Goal: Task Accomplishment & Management: Use online tool/utility

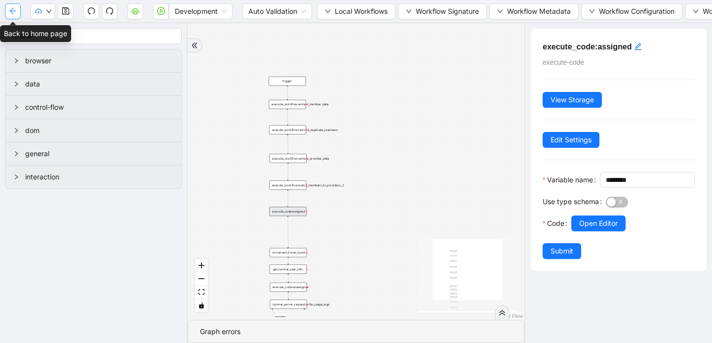
click at [12, 11] on icon "arrow-left" at bounding box center [12, 11] width 6 height 6
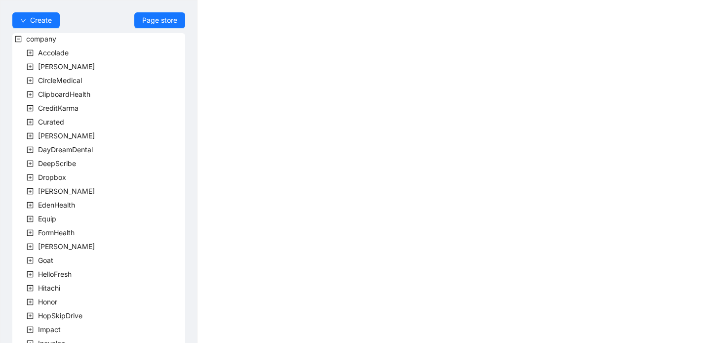
scroll to position [297, 0]
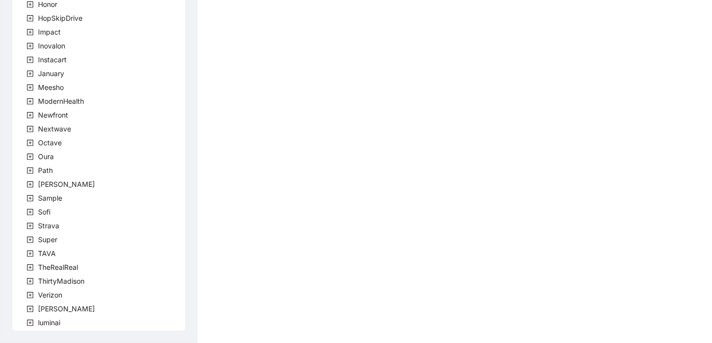
click at [32, 310] on icon "plus-square" at bounding box center [30, 308] width 7 height 7
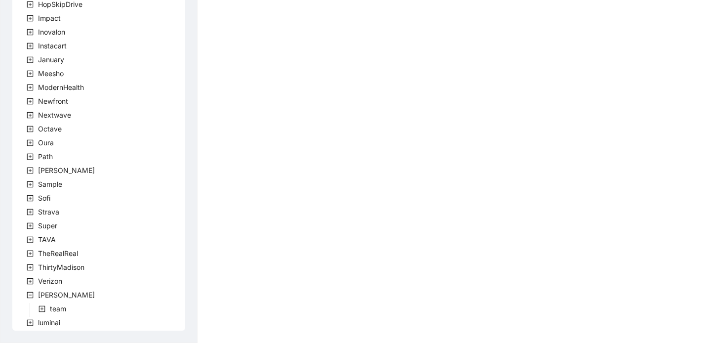
click at [41, 309] on icon "plus-square" at bounding box center [42, 308] width 7 height 7
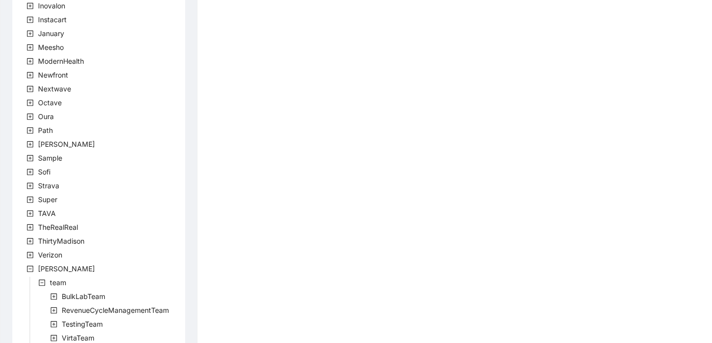
scroll to position [367, 0]
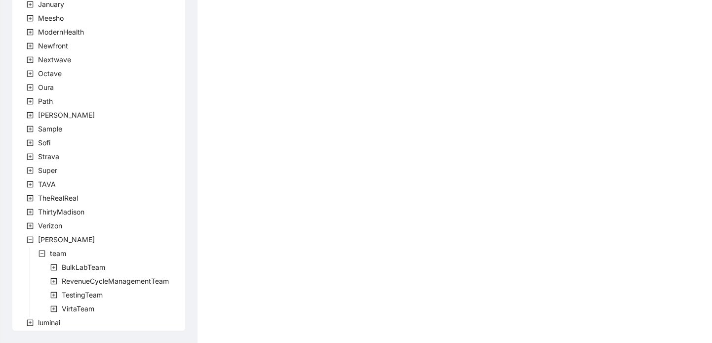
click at [55, 306] on icon "plus-square" at bounding box center [53, 308] width 7 height 7
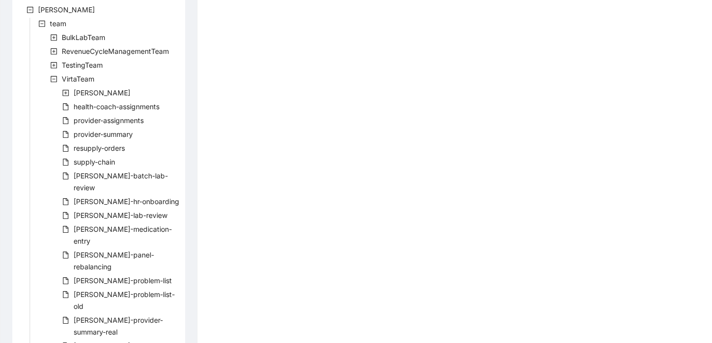
scroll to position [602, 0]
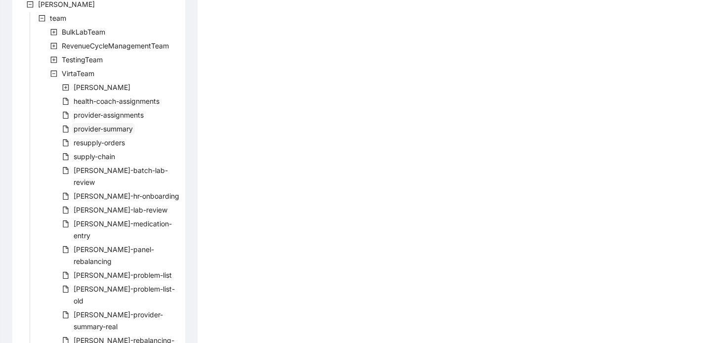
click at [112, 132] on span "provider-summary" at bounding box center [103, 129] width 59 height 8
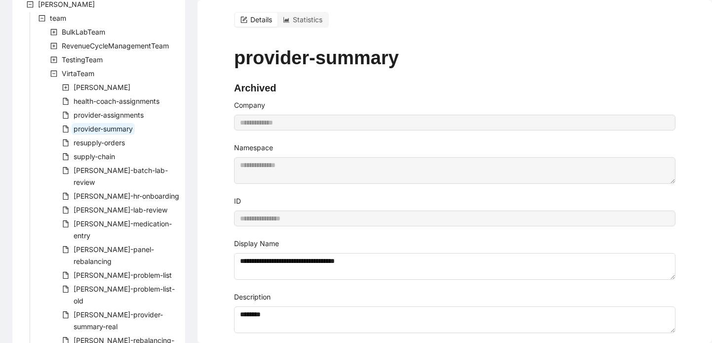
scroll to position [11, 0]
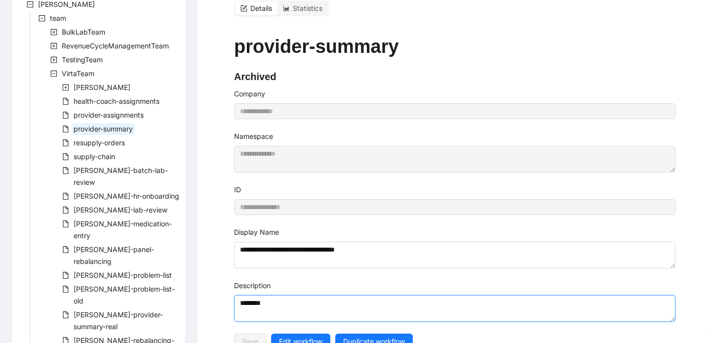
drag, startPoint x: 279, startPoint y: 296, endPoint x: 229, endPoint y: 296, distance: 49.9
click at [229, 296] on div "**********" at bounding box center [454, 148] width 465 height 318
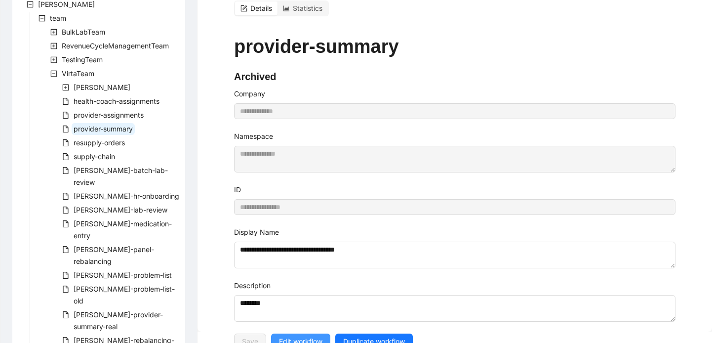
click at [300, 336] on span "Edit workflow" at bounding box center [300, 341] width 43 height 11
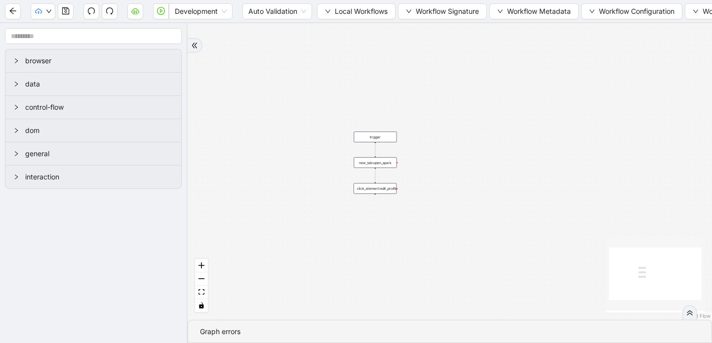
drag, startPoint x: 540, startPoint y: 99, endPoint x: 358, endPoint y: 139, distance: 187.0
click at [358, 139] on div "trigger click_element:edit_profile new_tab:open_spark" at bounding box center [450, 171] width 525 height 296
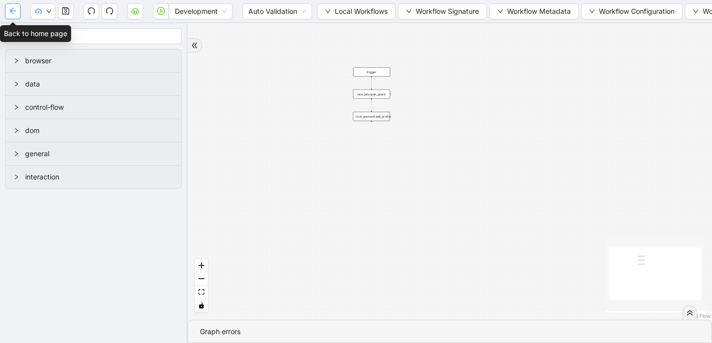
click at [12, 10] on icon "arrow-left" at bounding box center [13, 11] width 8 height 8
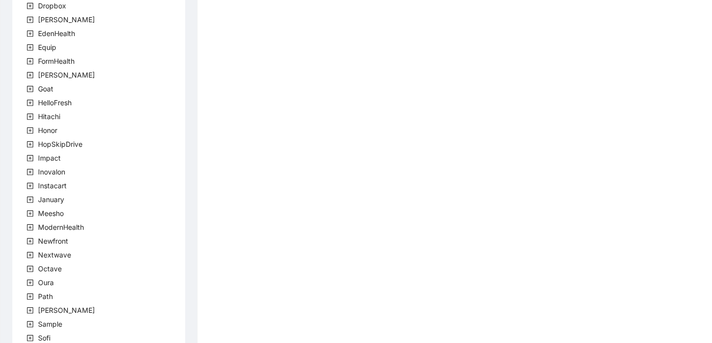
scroll to position [297, 0]
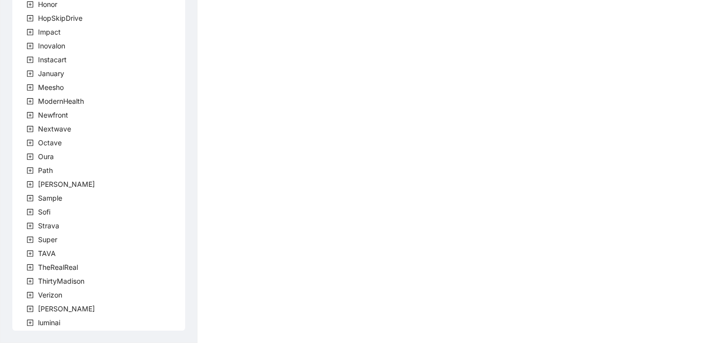
click at [29, 307] on icon "plus-square" at bounding box center [30, 308] width 7 height 7
click at [44, 319] on icon "plus-square" at bounding box center [42, 322] width 7 height 7
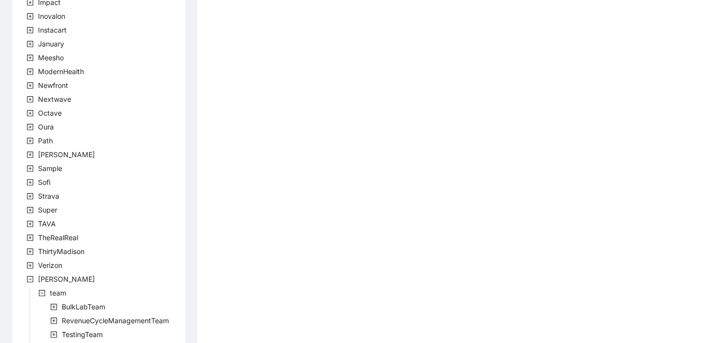
scroll to position [367, 0]
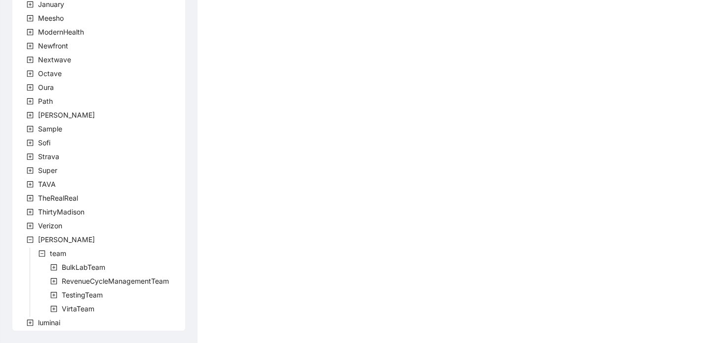
click at [54, 308] on icon "plus-square" at bounding box center [53, 308] width 7 height 7
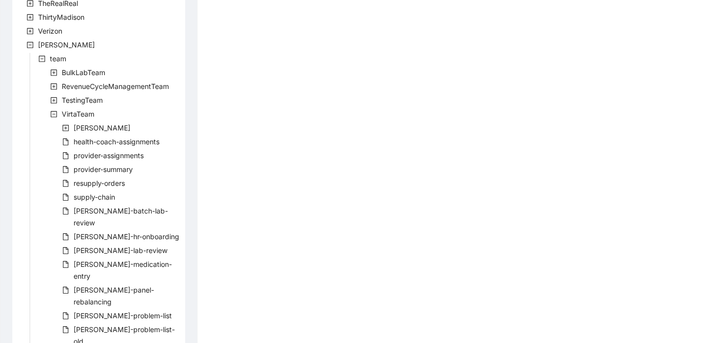
scroll to position [602, 0]
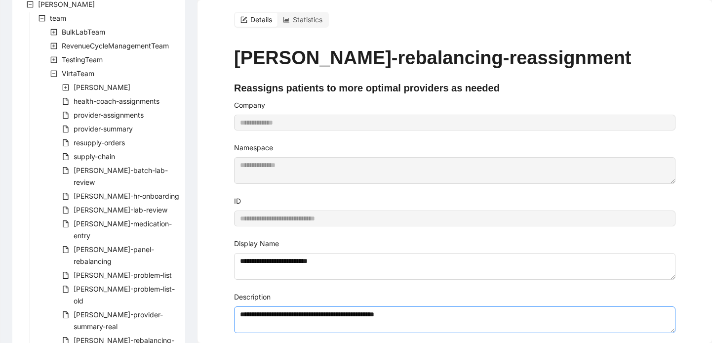
scroll to position [11, 0]
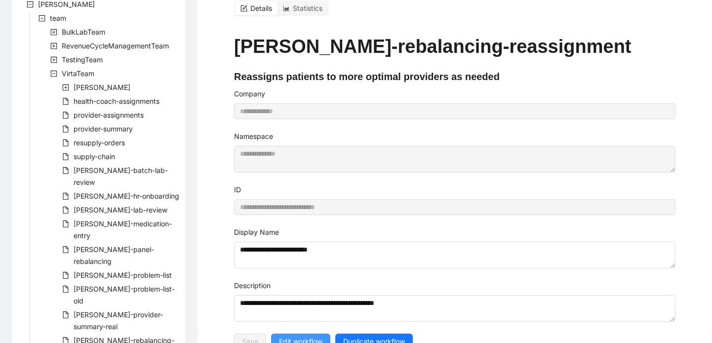
click at [306, 336] on span "Edit workflow" at bounding box center [300, 341] width 43 height 11
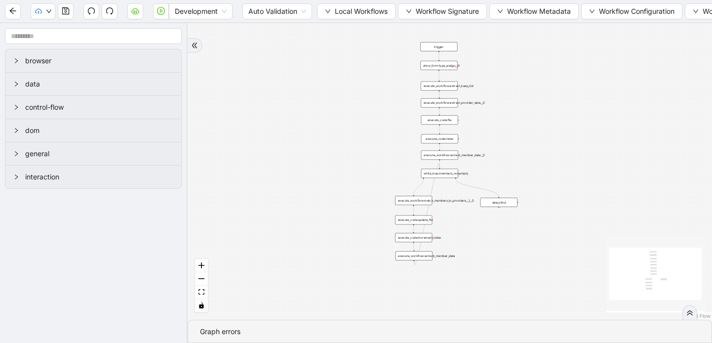
drag, startPoint x: 402, startPoint y: 129, endPoint x: 314, endPoint y: 210, distance: 119.6
click at [314, 211] on div "trigger execute_workflow:extract_member_data execute_workflow:extract_keep_list…" at bounding box center [450, 171] width 525 height 296
click at [334, 11] on button "Local Workflows" at bounding box center [356, 11] width 79 height 16
click at [337, 30] on span "Select" at bounding box center [357, 30] width 64 height 11
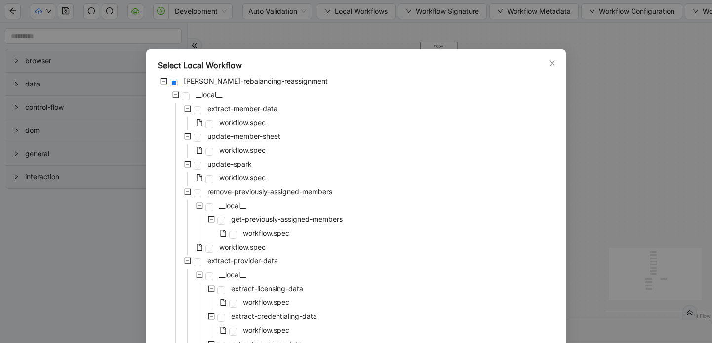
click at [553, 57] on div "Select Local Workflow [PERSON_NAME]-rebalancing-reassignment __local__ extract-…" at bounding box center [356, 333] width 420 height 569
click at [553, 61] on icon "close" at bounding box center [552, 63] width 8 height 8
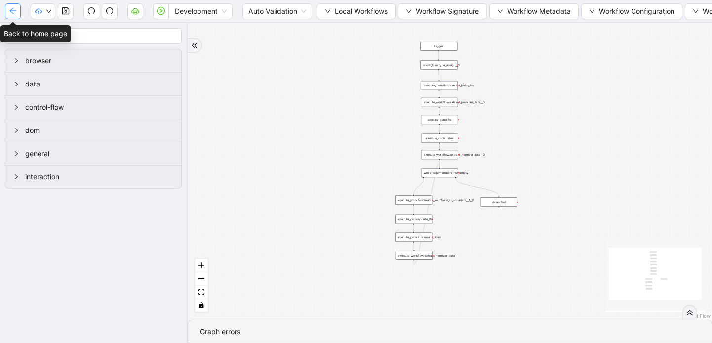
click at [13, 12] on icon "arrow-left" at bounding box center [13, 11] width 8 height 8
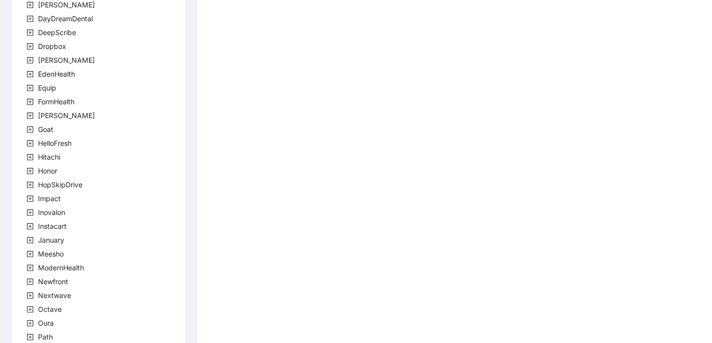
scroll to position [297, 0]
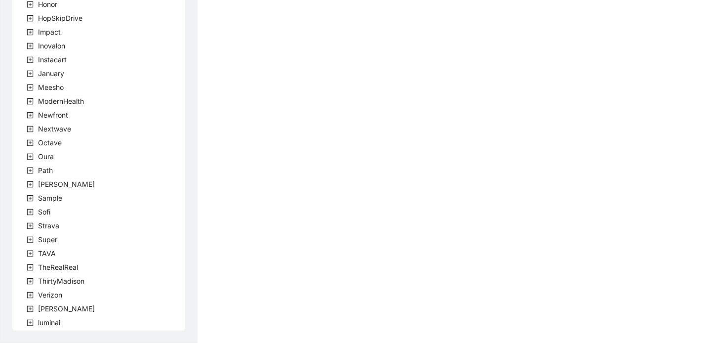
click at [32, 308] on icon "plus-square" at bounding box center [30, 308] width 7 height 7
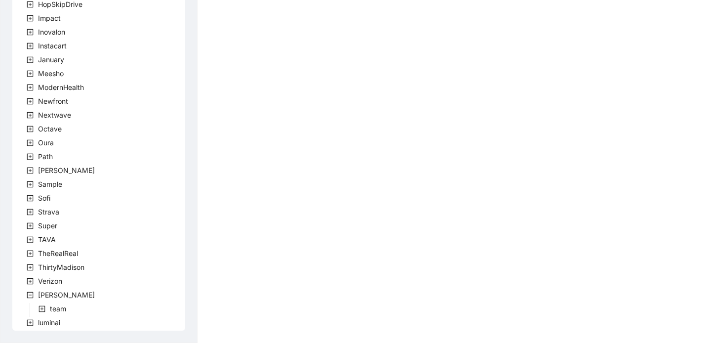
click at [41, 310] on icon "plus-square" at bounding box center [42, 308] width 7 height 7
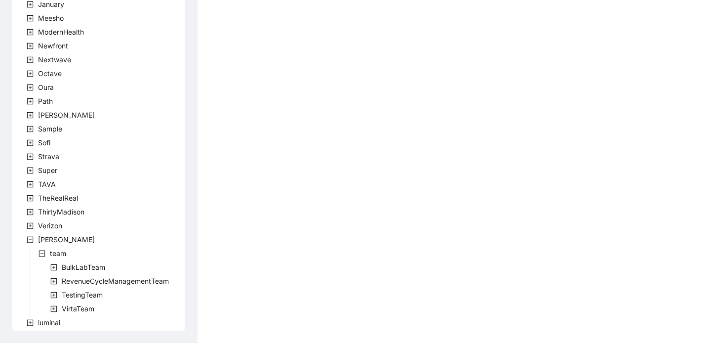
click at [55, 306] on icon "plus-square" at bounding box center [54, 309] width 6 height 6
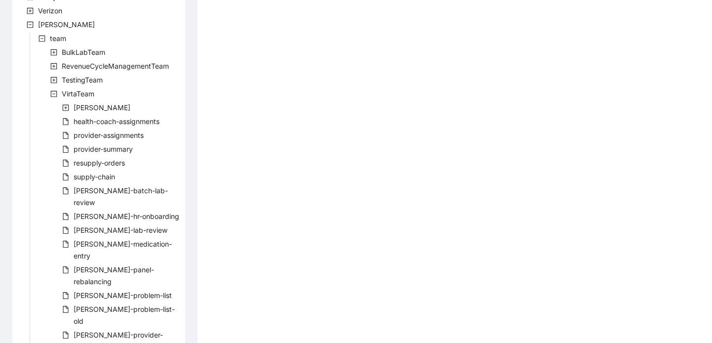
scroll to position [602, 0]
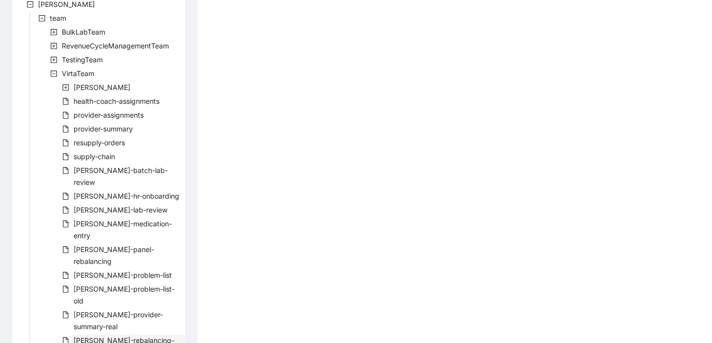
click at [119, 336] on span "[PERSON_NAME]-rebalancing-part-two" at bounding box center [124, 346] width 101 height 20
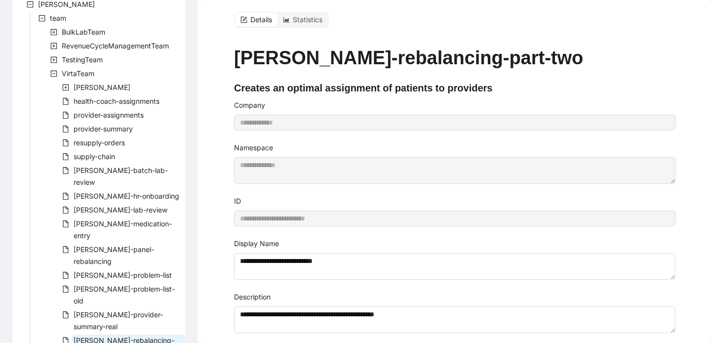
scroll to position [11, 0]
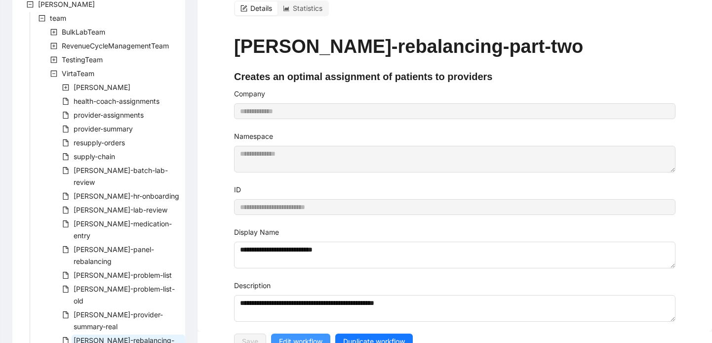
click at [306, 336] on span "Edit workflow" at bounding box center [300, 341] width 43 height 11
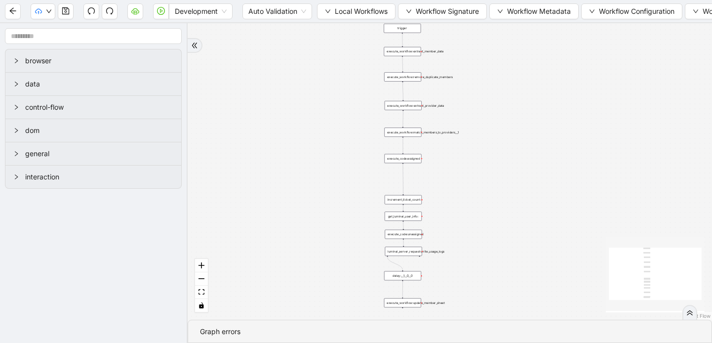
drag, startPoint x: 446, startPoint y: 136, endPoint x: 305, endPoint y: 233, distance: 170.9
click at [305, 233] on div "trigger execute_workflow:extract_member_data execute_workflow:remove_duplicate_…" at bounding box center [450, 171] width 525 height 296
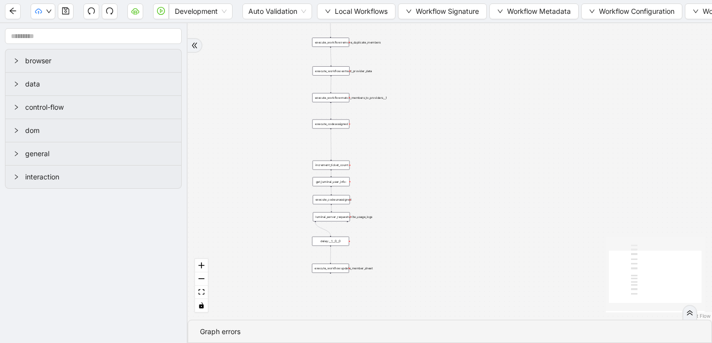
drag, startPoint x: 465, startPoint y: 178, endPoint x: 393, endPoint y: 142, distance: 80.4
click at [393, 142] on div "trigger execute_workflow:extract_member_data execute_workflow:remove_duplicate_…" at bounding box center [450, 171] width 525 height 296
click at [329, 10] on icon "down" at bounding box center [328, 11] width 6 height 6
click at [335, 31] on span "Select" at bounding box center [357, 30] width 64 height 11
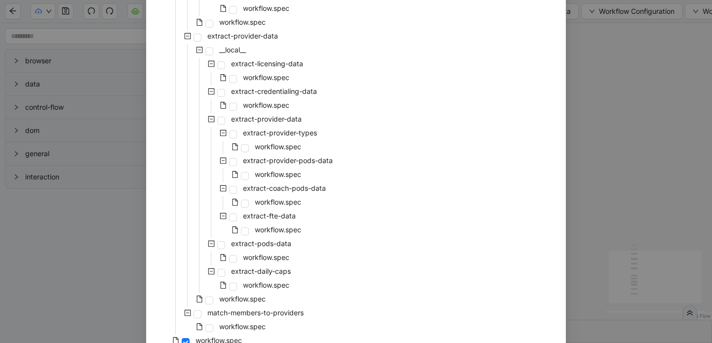
scroll to position [274, 0]
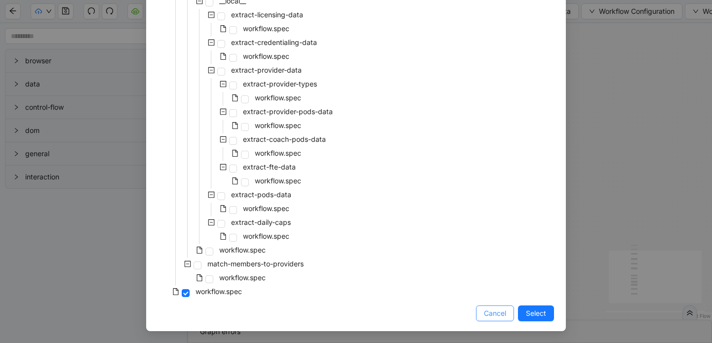
click at [493, 313] on span "Cancel" at bounding box center [495, 313] width 22 height 11
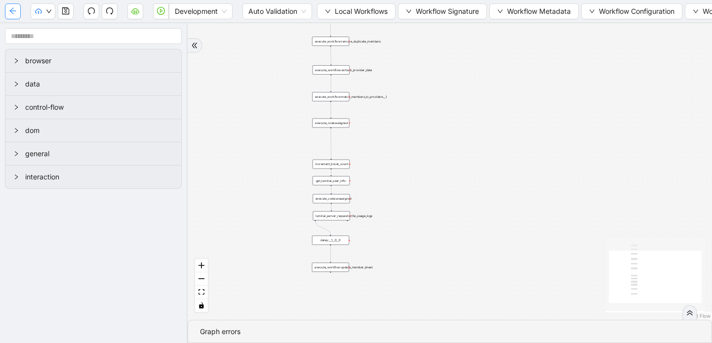
click at [10, 10] on icon "arrow-left" at bounding box center [12, 11] width 6 height 6
